Goal: Information Seeking & Learning: Learn about a topic

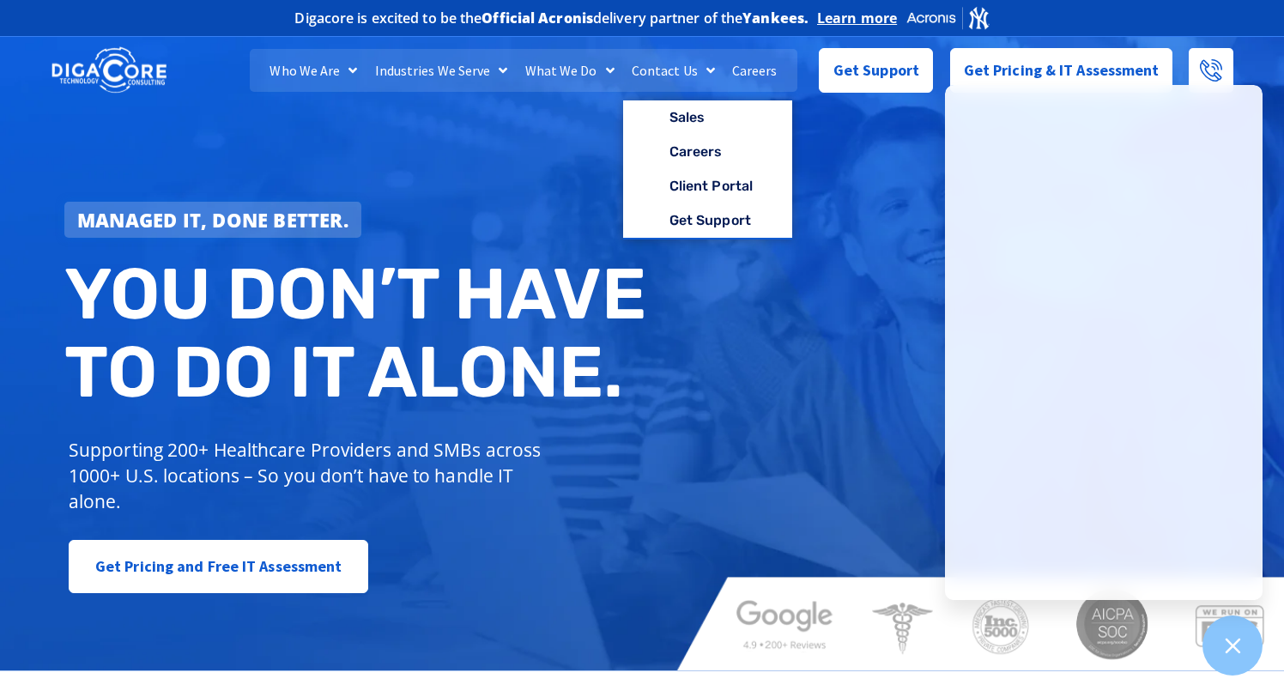
click at [549, 184] on div "Managed IT, done better. You don’t have to do IT alone. Supporting 200+ Healthc…" at bounding box center [642, 349] width 1284 height 643
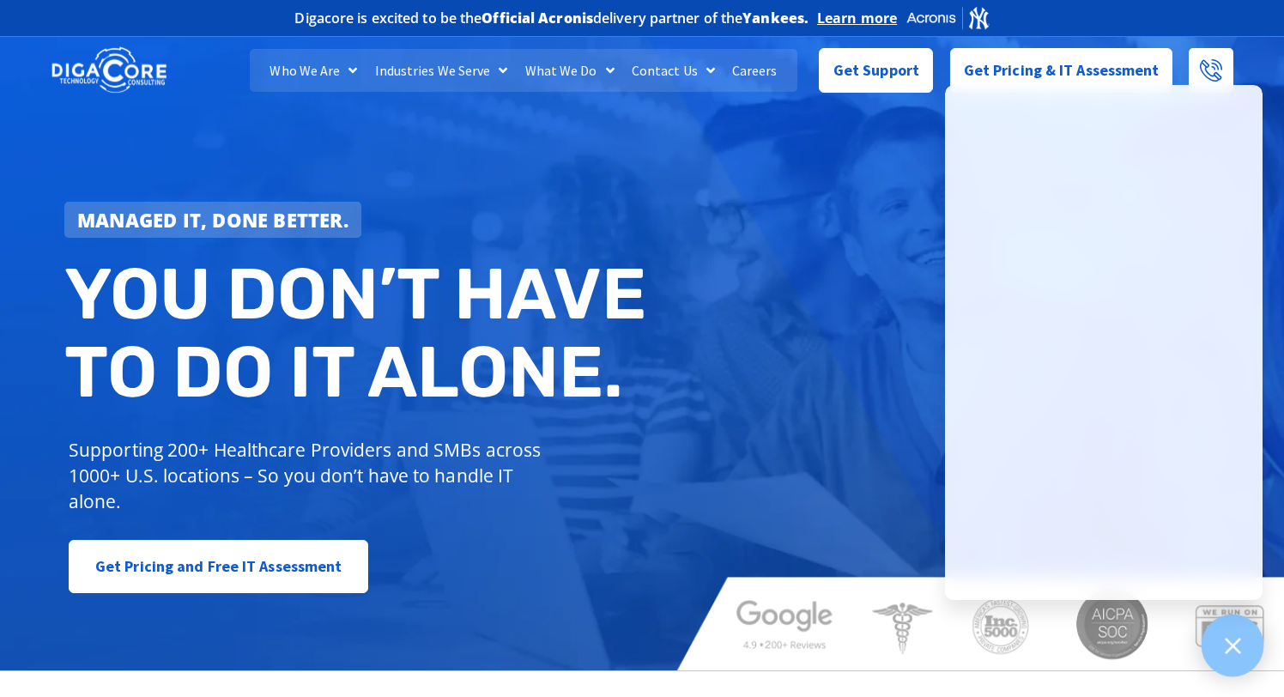
click at [1248, 634] on div at bounding box center [1233, 646] width 63 height 63
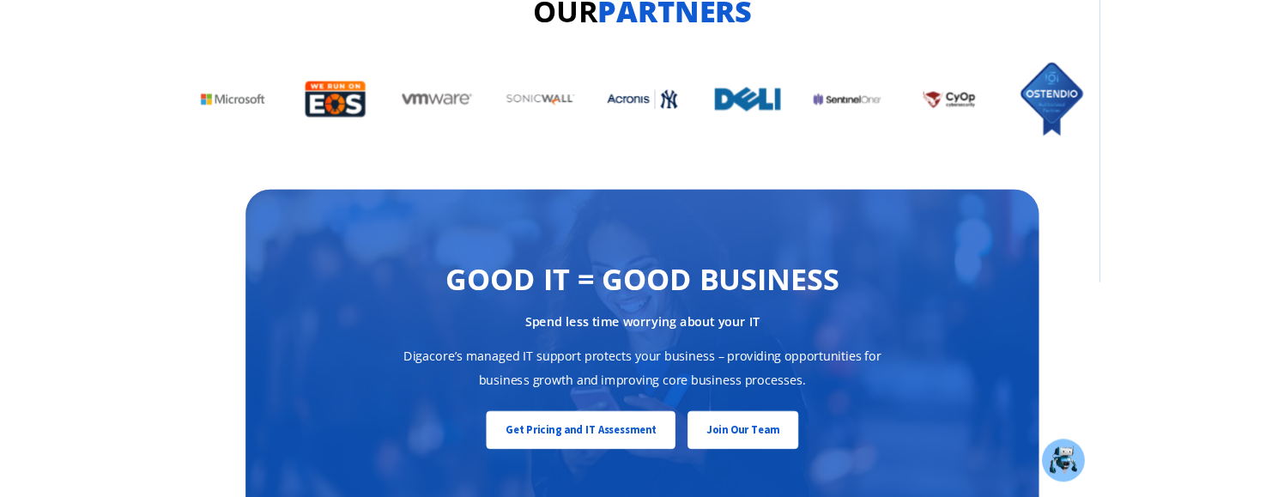
scroll to position [7322, 0]
